Goal: Use online tool/utility: Utilize a website feature to perform a specific function

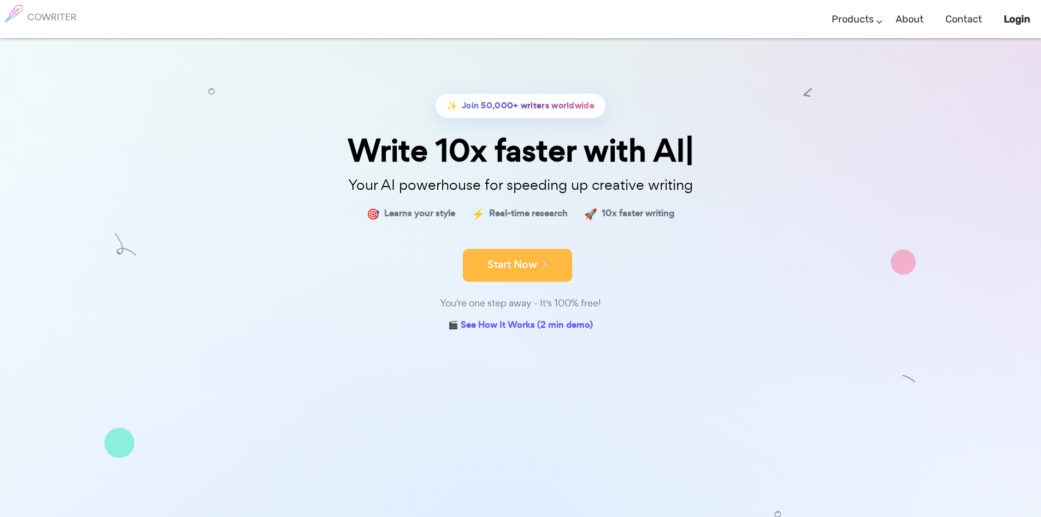
click at [523, 277] on button "Start Now" at bounding box center [517, 265] width 109 height 33
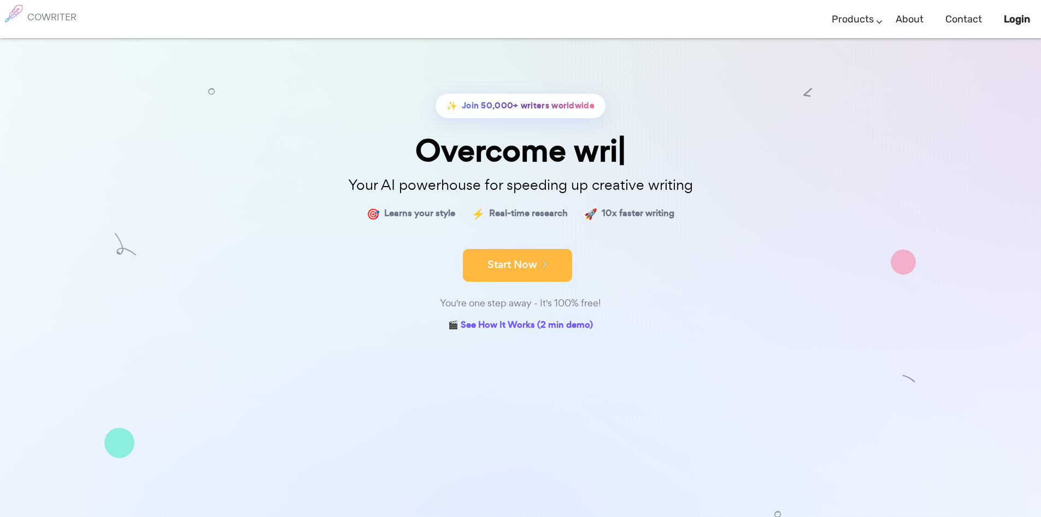
click at [507, 261] on button "Start Now" at bounding box center [517, 265] width 109 height 33
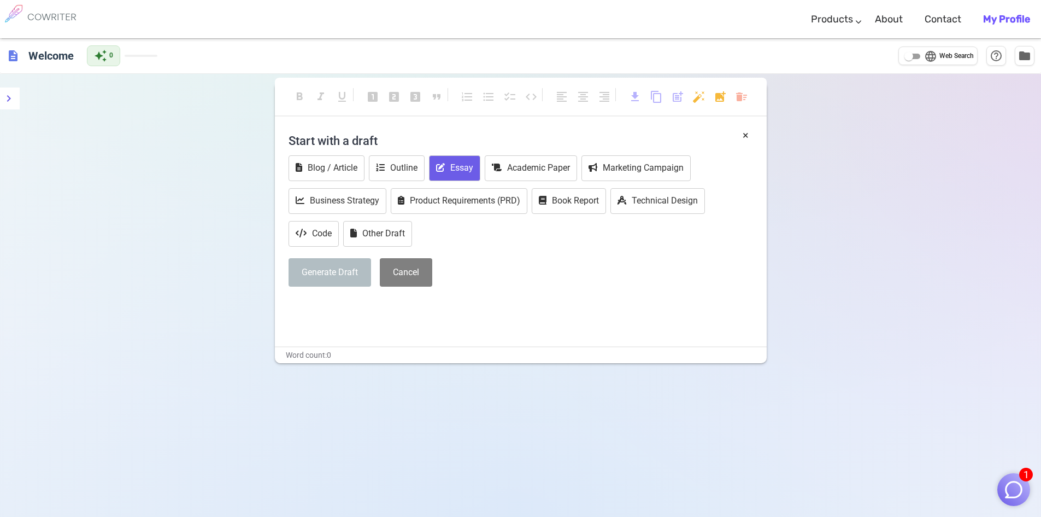
click at [450, 165] on button "Essay" at bounding box center [454, 168] width 51 height 26
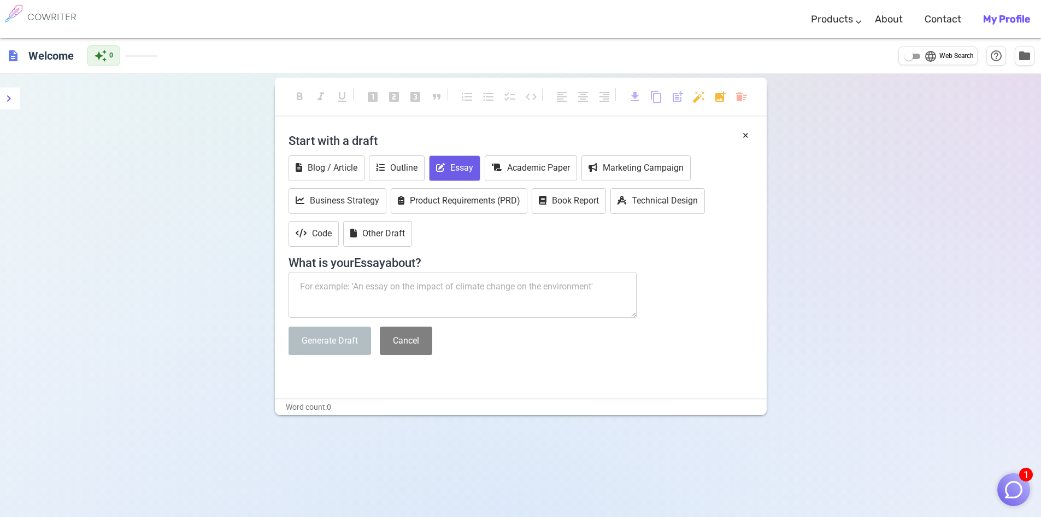
click at [308, 286] on textarea at bounding box center [463, 295] width 349 height 46
type textarea "Drug abuse in Telangana"
click at [350, 356] on div "Start with a draft Blog / Article Outline Essay Academic Paper Marketing Campai…" at bounding box center [521, 245] width 465 height 236
click at [344, 348] on button "Generate Draft" at bounding box center [330, 340] width 83 height 29
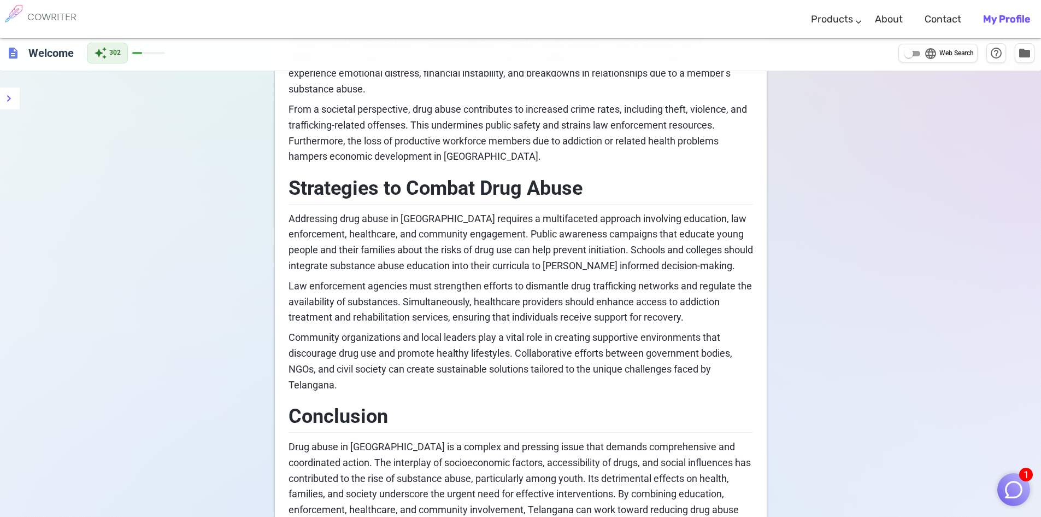
scroll to position [743, 0]
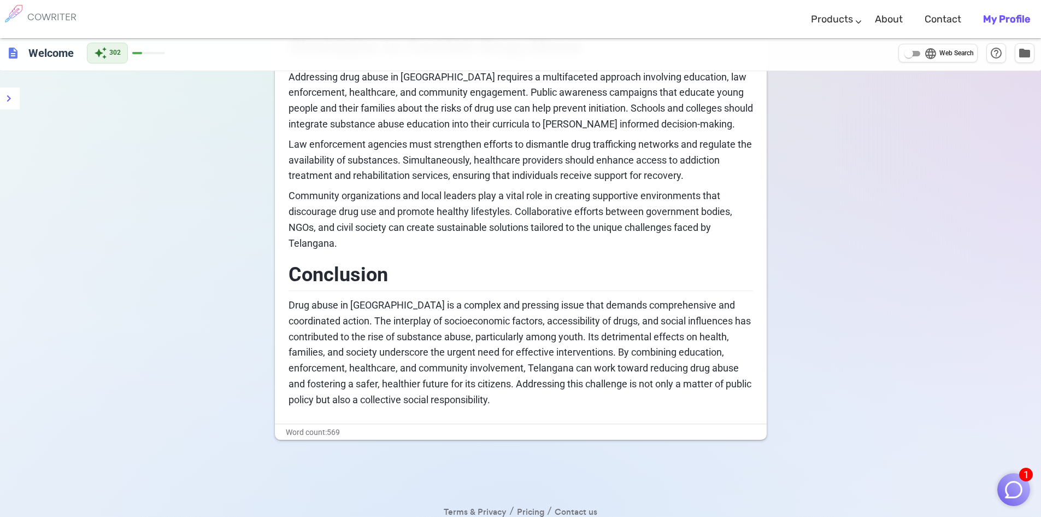
click at [1021, 475] on span "1" at bounding box center [1027, 474] width 14 height 14
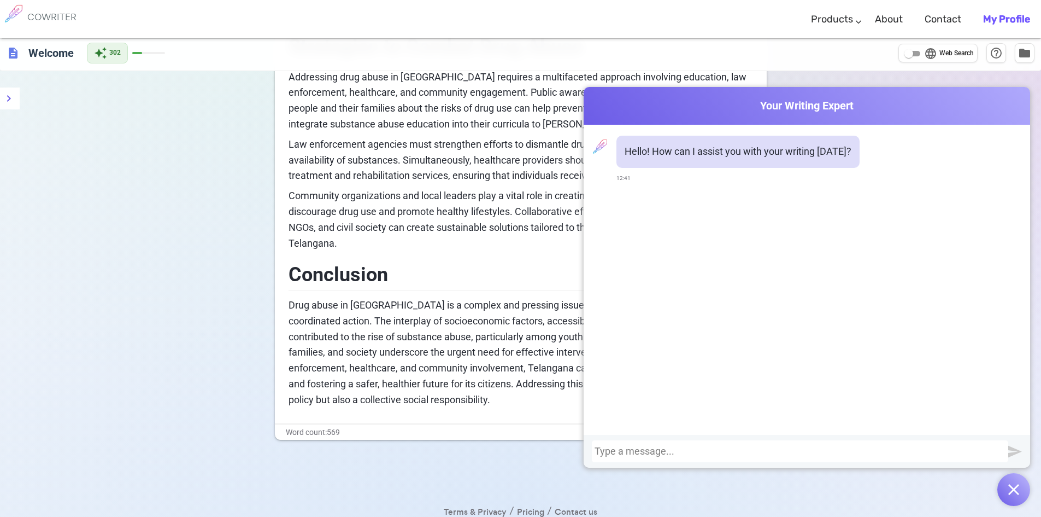
click at [512, 450] on div "Terms & Privacy / Pricing / Contact us © 2025 Cowriter. Made with ♥ by writers." at bounding box center [521, 463] width 470 height 46
click at [1012, 493] on img "button" at bounding box center [1014, 489] width 11 height 11
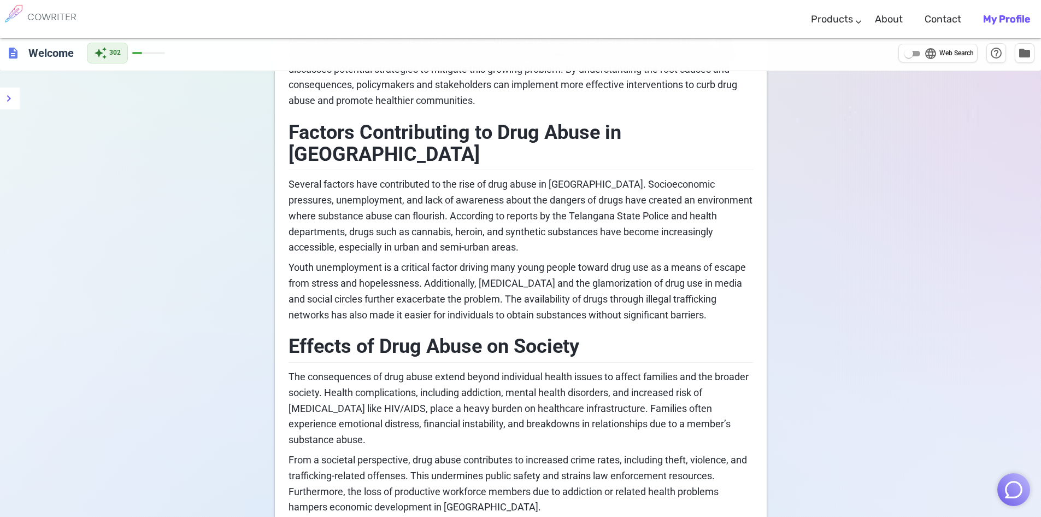
scroll to position [0, 0]
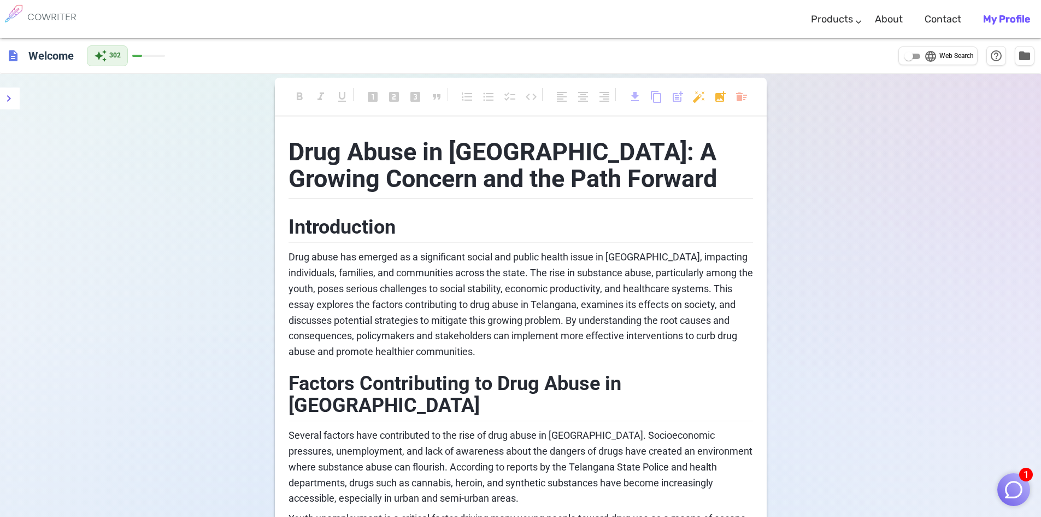
click at [1003, 13] on b "My Profile" at bounding box center [1006, 19] width 47 height 12
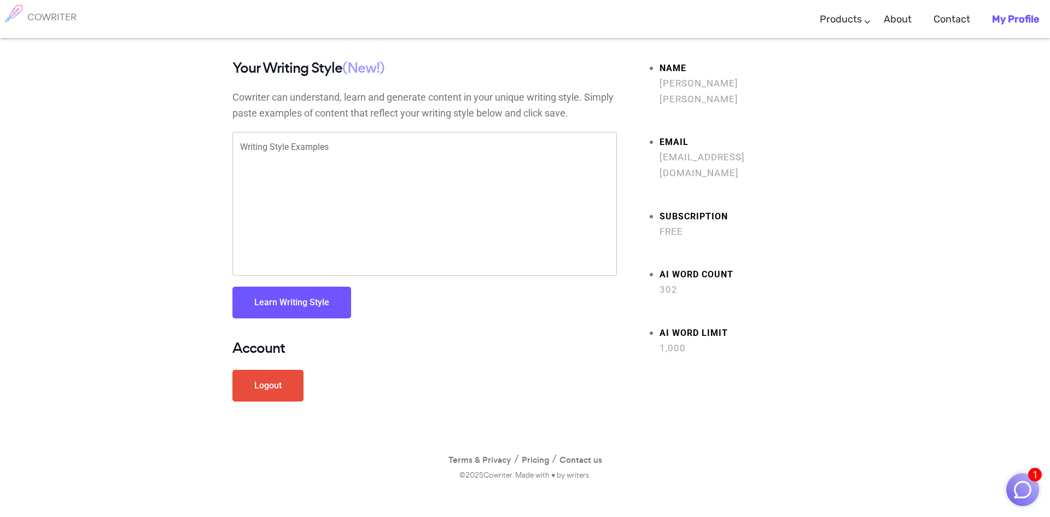
click at [360, 71] on span "(New!)" at bounding box center [363, 68] width 42 height 20
click at [313, 162] on textarea "Writing Style Examples" at bounding box center [424, 204] width 369 height 126
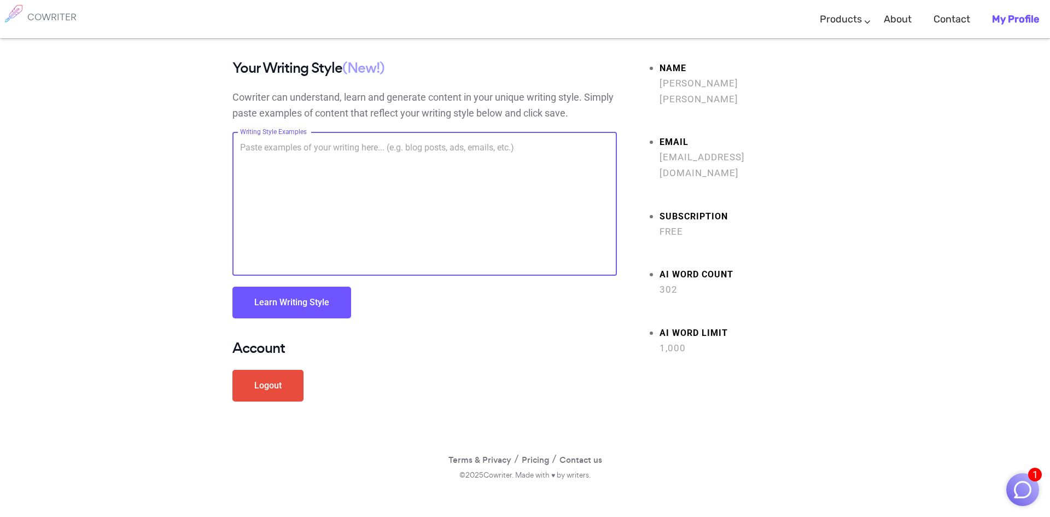
click at [25, 17] on img at bounding box center [13, 13] width 27 height 27
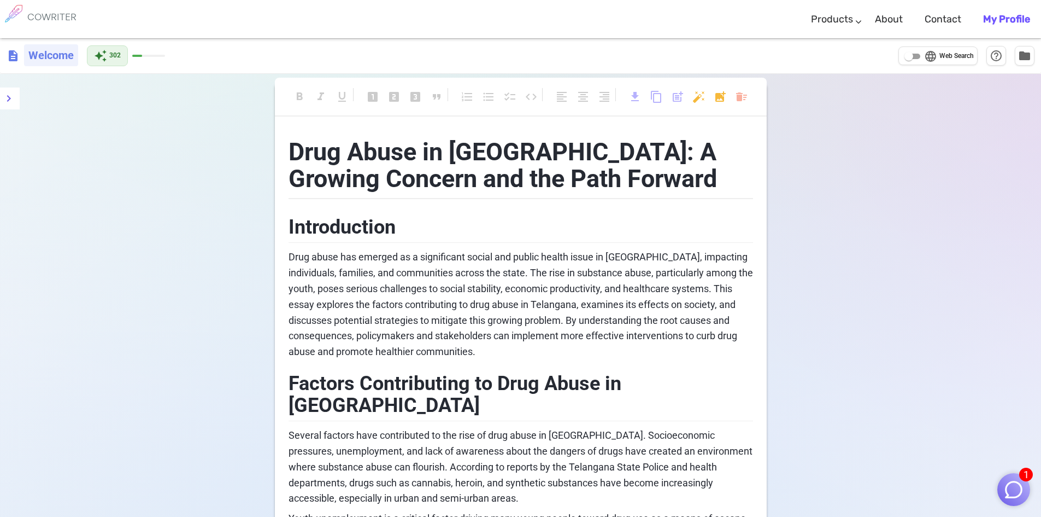
click at [42, 52] on h6 "Welcome" at bounding box center [51, 55] width 54 height 22
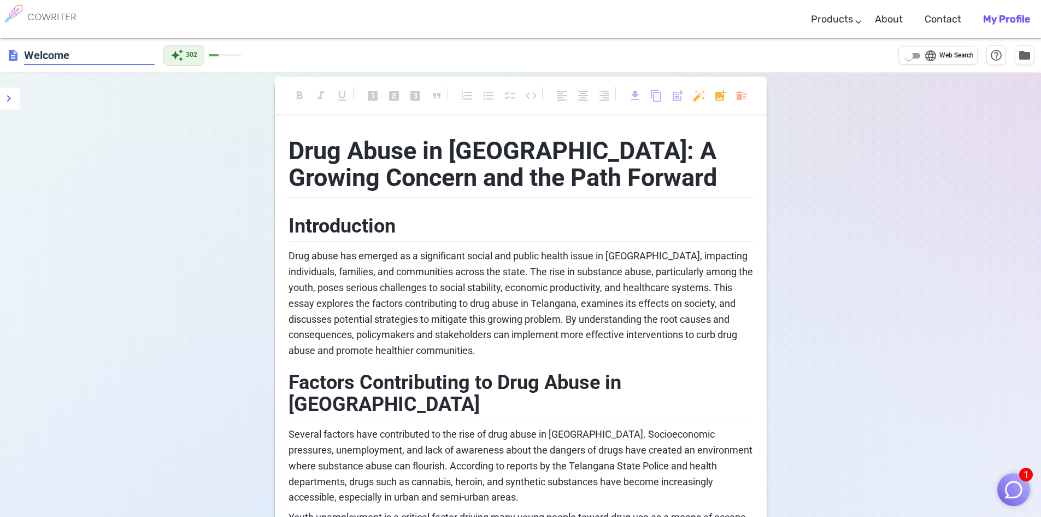
click at [13, 62] on div "description Welcome" at bounding box center [81, 55] width 148 height 20
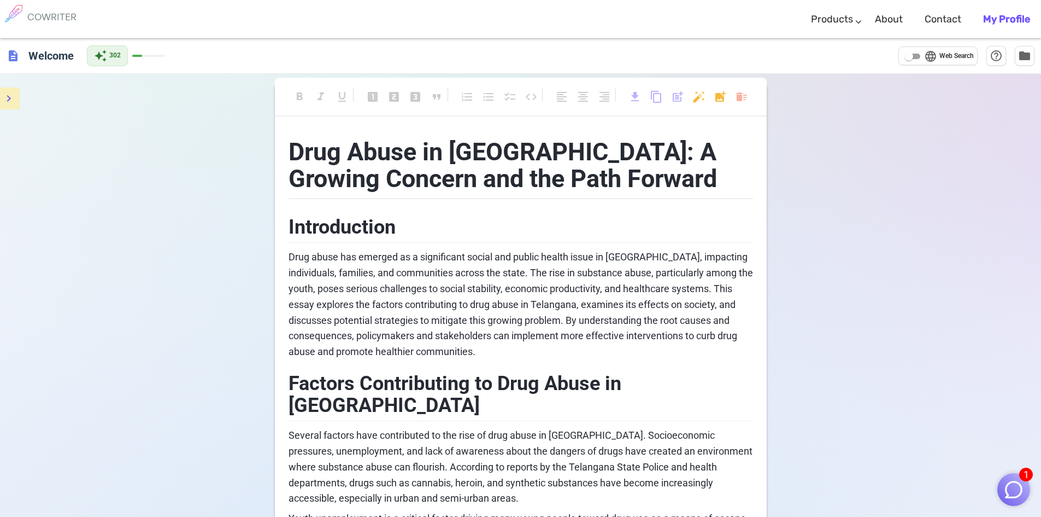
click at [15, 101] on button "menu" at bounding box center [9, 98] width 22 height 22
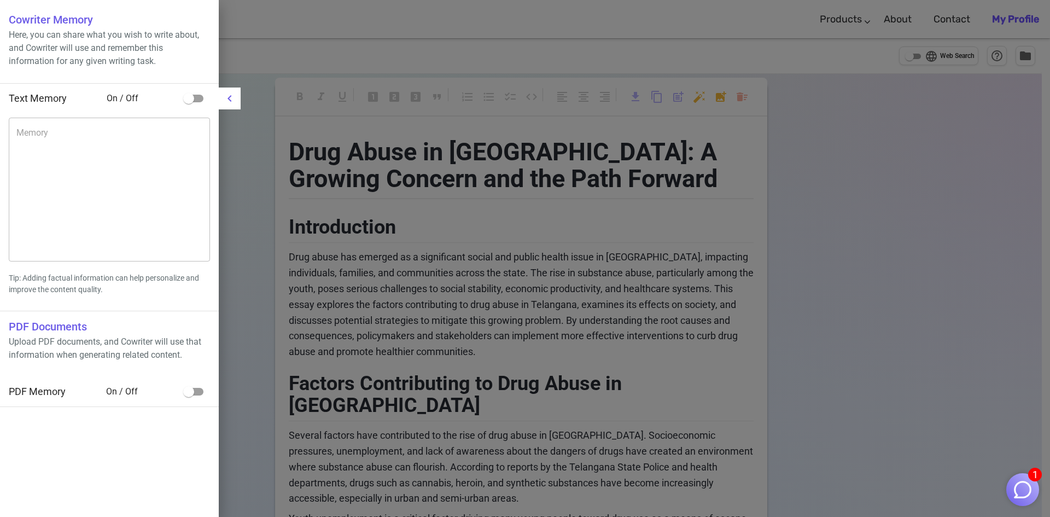
click at [377, 220] on div at bounding box center [525, 258] width 1050 height 517
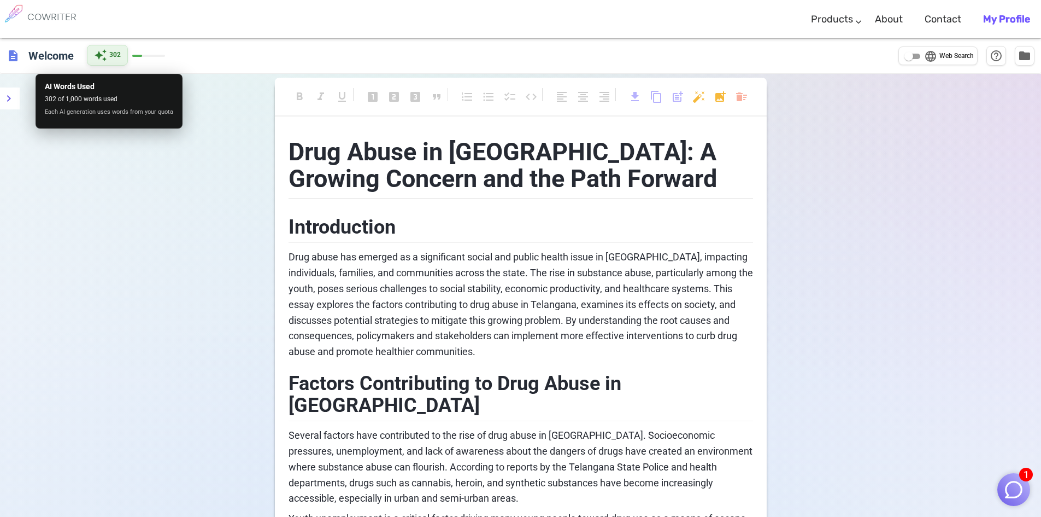
click at [95, 61] on span "auto_awesome" at bounding box center [100, 55] width 13 height 13
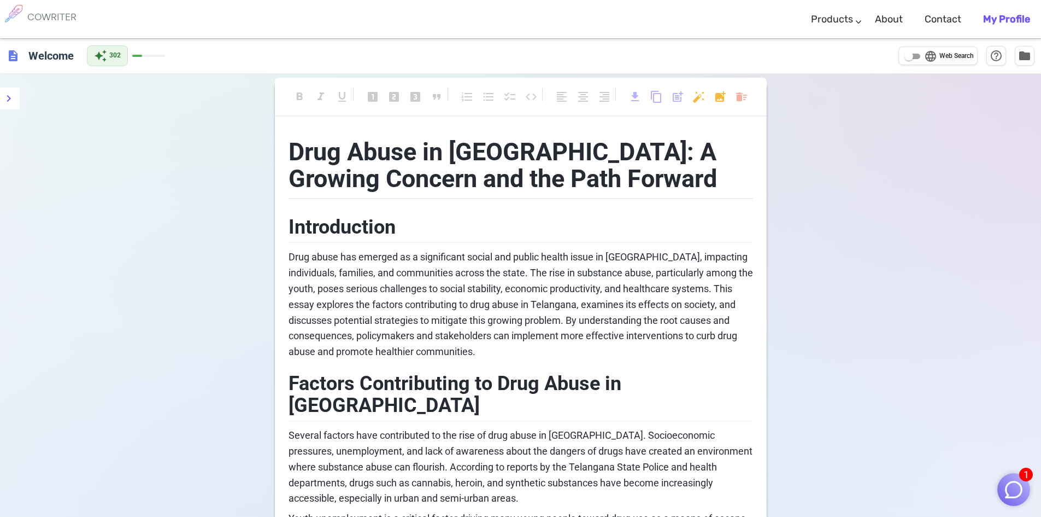
click at [51, 16] on h6 "COWRITER" at bounding box center [51, 17] width 49 height 10
click at [13, 97] on icon "menu" at bounding box center [8, 98] width 13 height 13
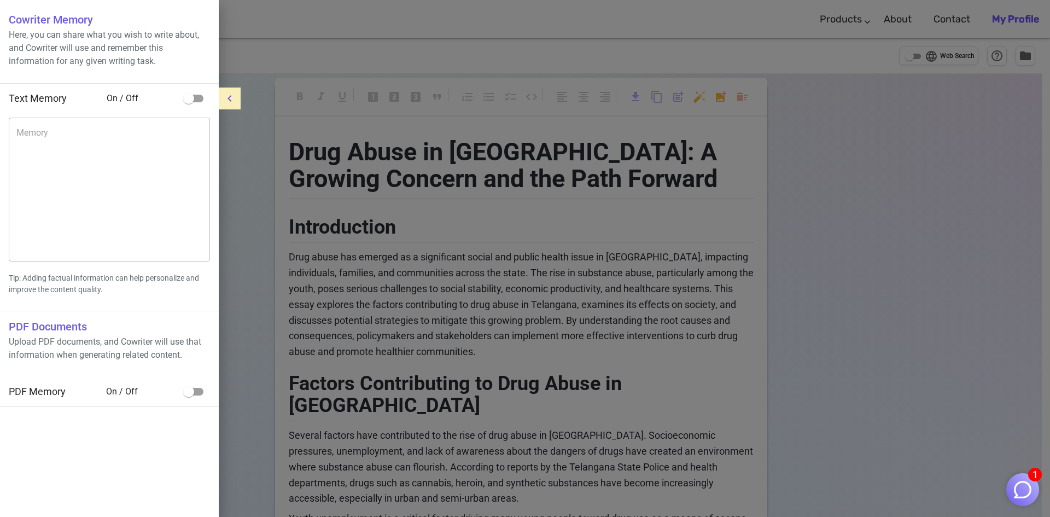
click at [234, 100] on icon "menu" at bounding box center [229, 98] width 13 height 13
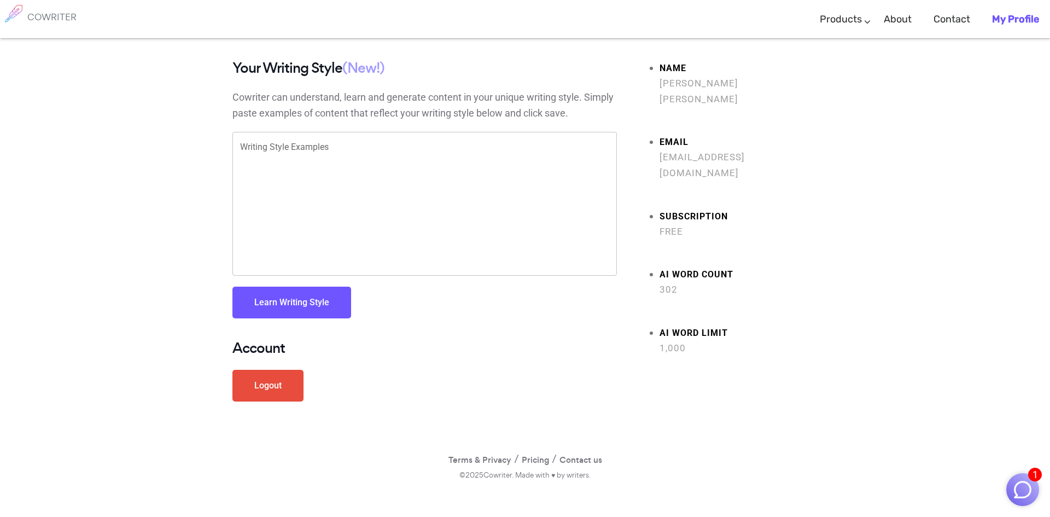
click at [277, 309] on button "Learn Writing Style" at bounding box center [291, 302] width 119 height 32
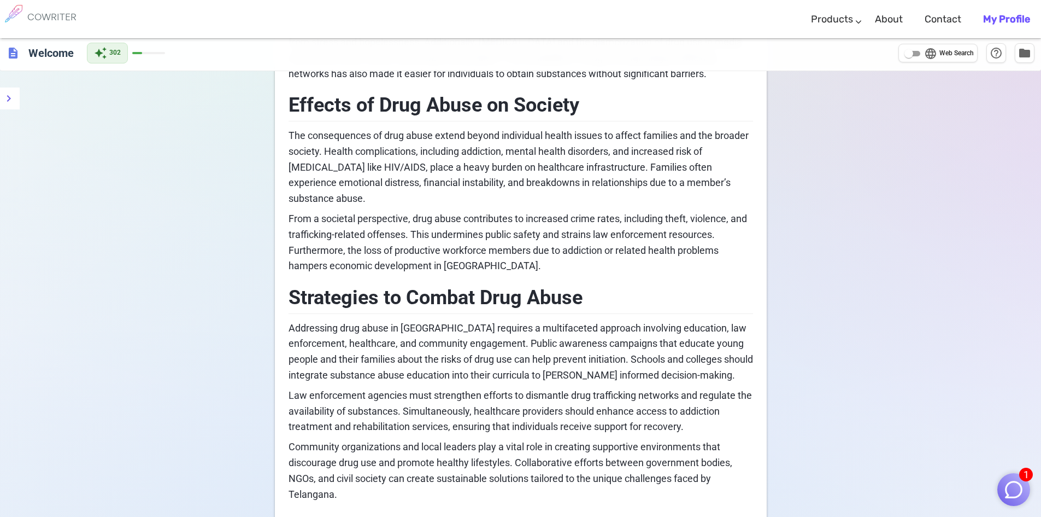
scroll to position [743, 0]
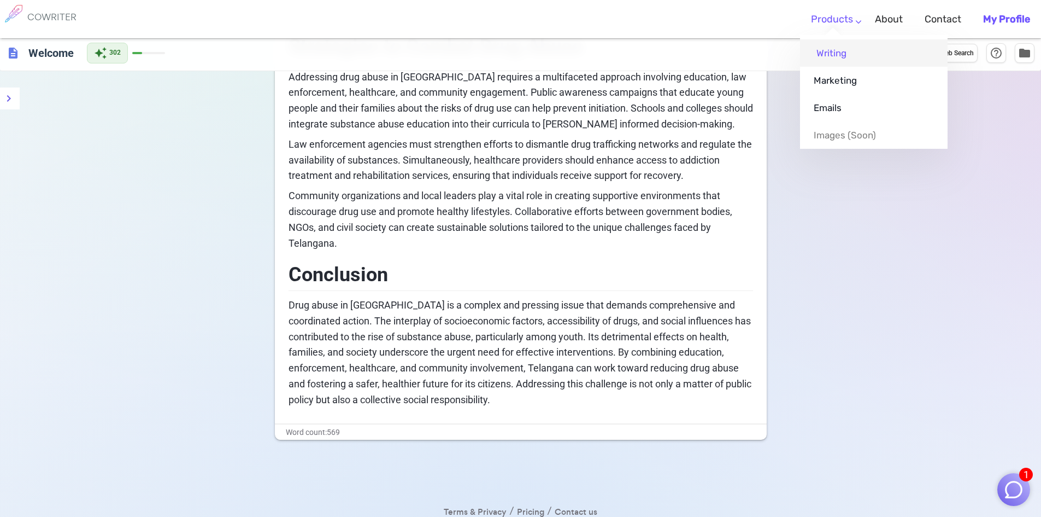
click at [836, 58] on link "Writing" at bounding box center [874, 52] width 148 height 27
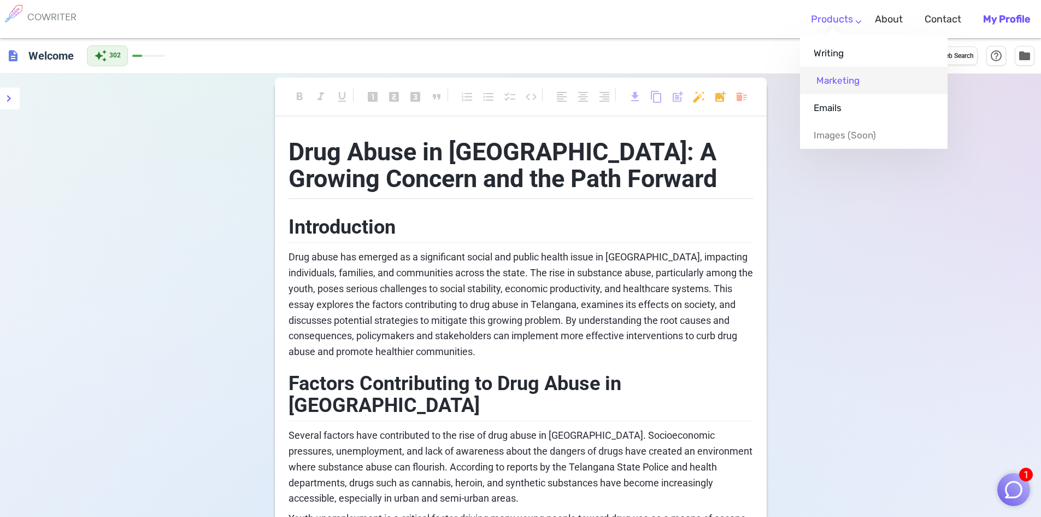
click at [839, 82] on link "Marketing" at bounding box center [874, 80] width 148 height 27
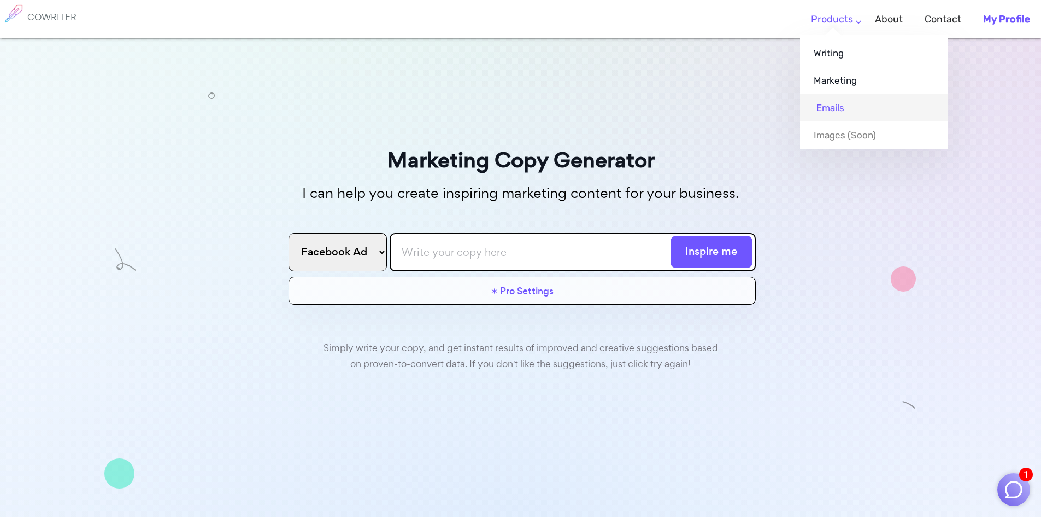
click at [840, 106] on link "Emails" at bounding box center [874, 107] width 148 height 27
